Goal: Check status: Check status

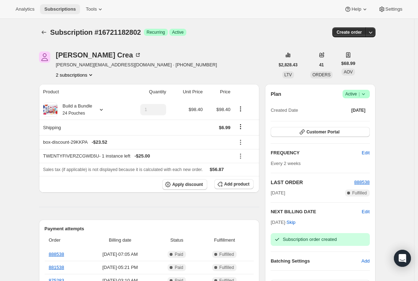
click at [64, 10] on span "Subscriptions" at bounding box center [60, 9] width 32 height 6
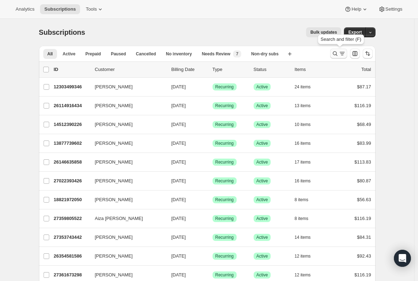
click at [339, 52] on icon "Search and filter results" at bounding box center [335, 53] width 7 height 7
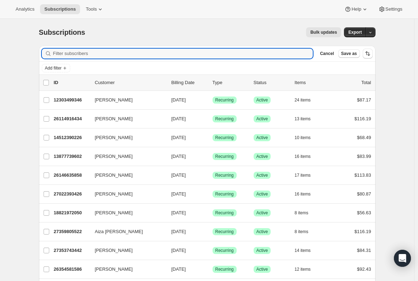
click at [160, 48] on div "Filter subscribers Cancel Save as" at bounding box center [207, 54] width 337 height 16
click at [150, 50] on input "Filter subscribers" at bounding box center [183, 54] width 260 height 10
paste input "tarceri20@gmail.com"
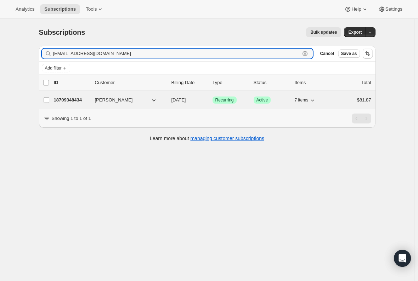
type input "tarceri20@gmail.com"
click at [72, 99] on p "18709348434" at bounding box center [71, 99] width 35 height 7
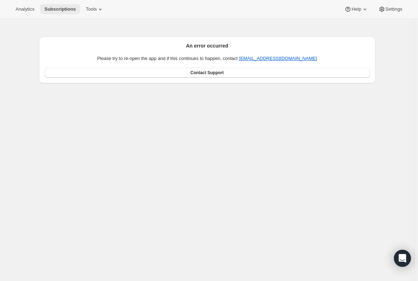
click at [44, 7] on span "Subscriptions" at bounding box center [60, 9] width 32 height 6
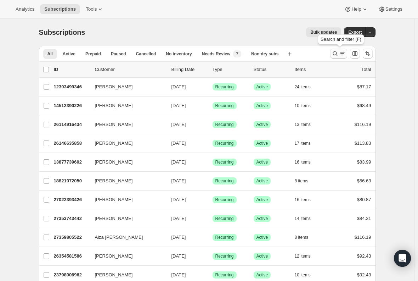
click at [336, 55] on icon "Search and filter results" at bounding box center [335, 53] width 7 height 7
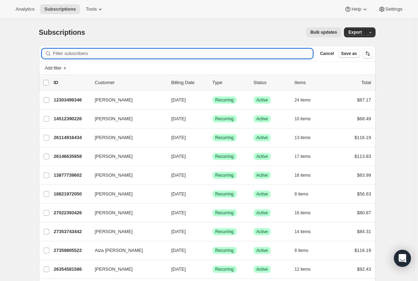
click at [179, 55] on input "Filter subscribers" at bounding box center [183, 54] width 260 height 10
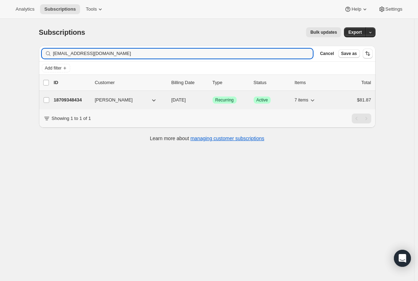
type input "tarceri20@gmail.com"
click at [68, 99] on p "18709348434" at bounding box center [71, 99] width 35 height 7
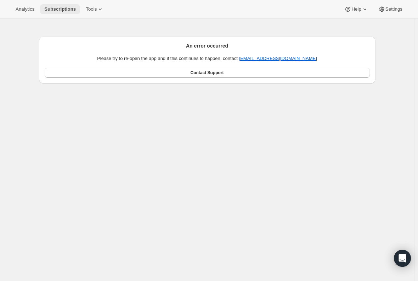
click at [63, 8] on span "Subscriptions" at bounding box center [60, 9] width 32 height 6
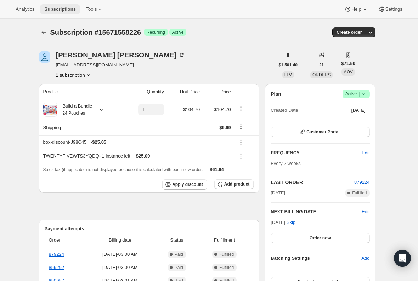
click at [60, 10] on span "Subscriptions" at bounding box center [60, 9] width 32 height 6
